Goal: Task Accomplishment & Management: Use online tool/utility

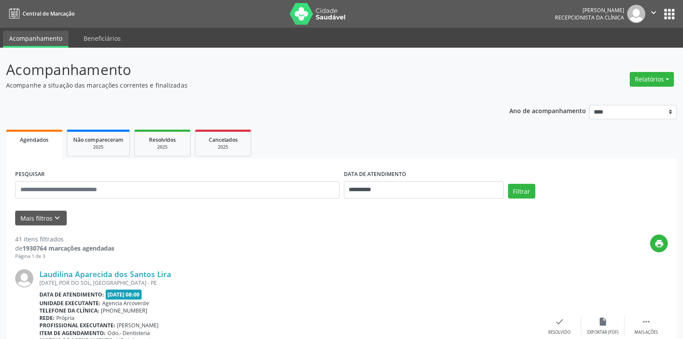
click at [674, 81] on div "Relatórios Agendamentos Procedimentos realizados" at bounding box center [652, 79] width 50 height 21
click at [667, 77] on button "Relatórios" at bounding box center [652, 79] width 44 height 15
click at [612, 97] on link "Agendamentos" at bounding box center [628, 98] width 93 height 12
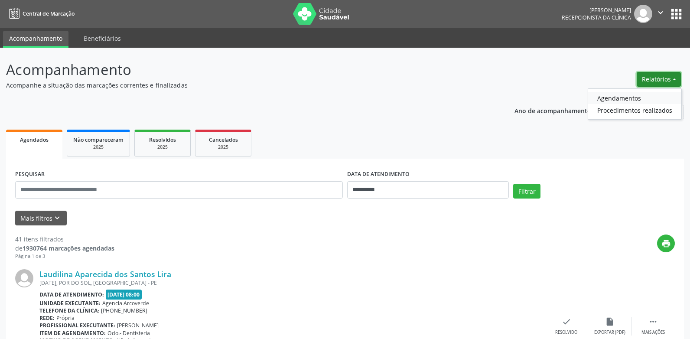
select select "*"
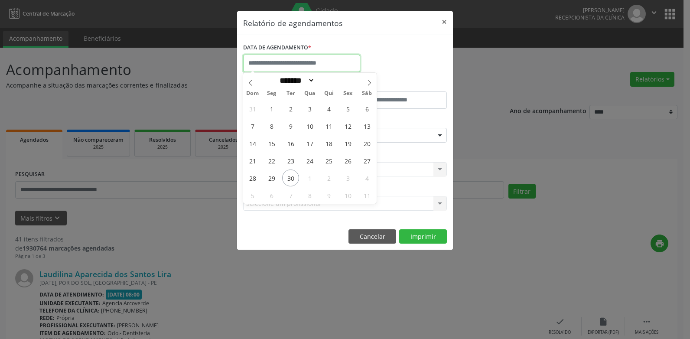
click at [311, 61] on input "text" at bounding box center [301, 63] width 117 height 17
click at [275, 177] on span "29" at bounding box center [271, 177] width 17 height 17
type input "**********"
click at [275, 177] on span "29" at bounding box center [271, 177] width 17 height 17
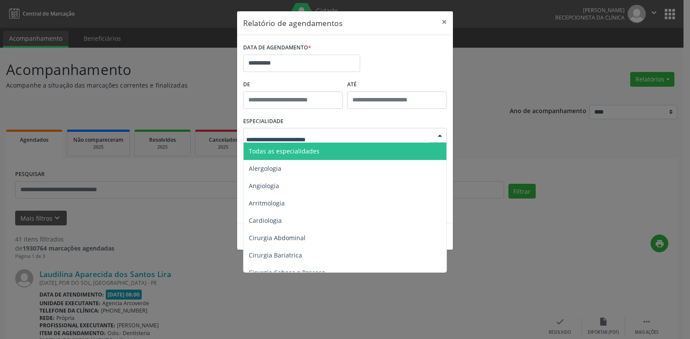
click at [282, 150] on span "Todas as especialidades" at bounding box center [284, 151] width 71 height 8
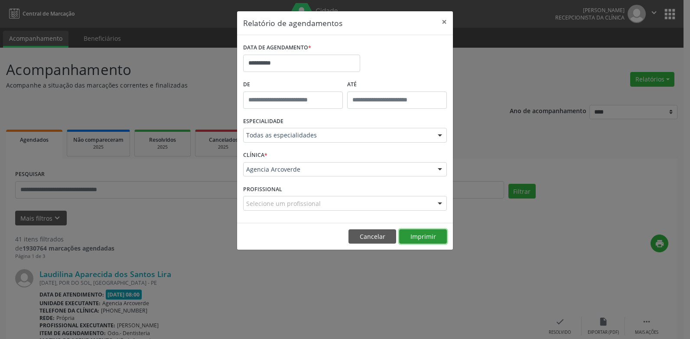
click at [415, 239] on button "Imprimir" at bounding box center [423, 236] width 48 height 15
click at [380, 235] on button "Cancelar" at bounding box center [372, 236] width 48 height 15
